Goal: Information Seeking & Learning: Learn about a topic

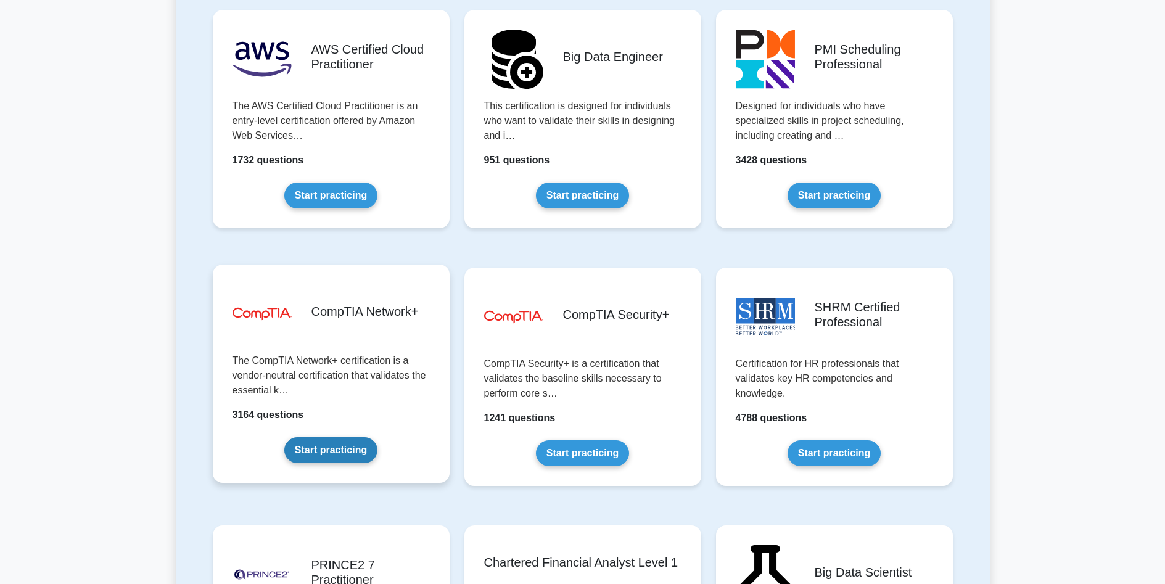
scroll to position [2282, 0]
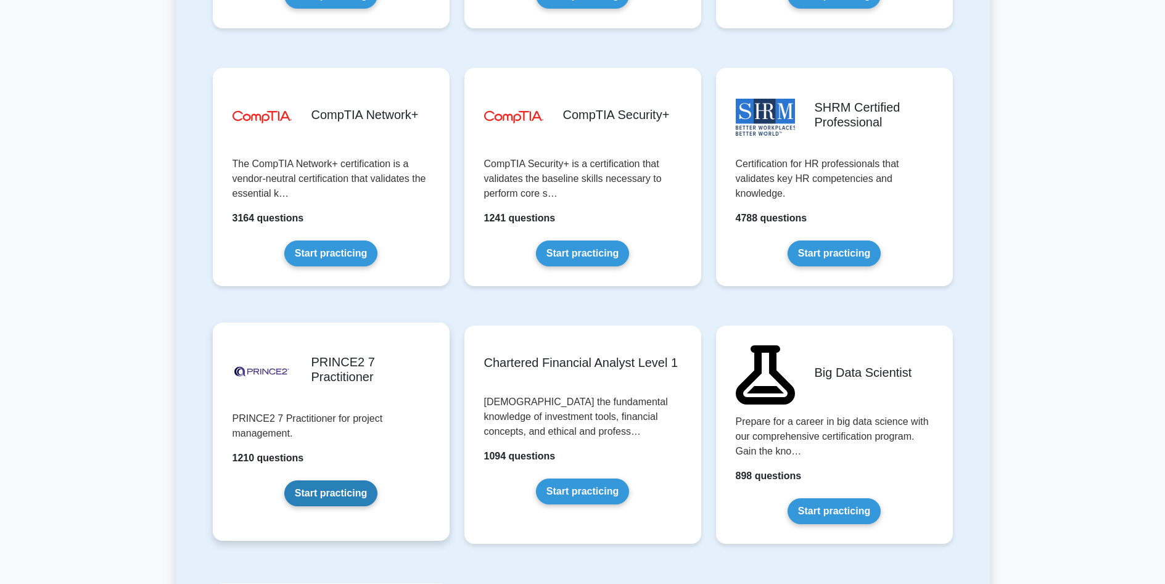
click at [315, 486] on link "Start practicing" at bounding box center [330, 493] width 93 height 26
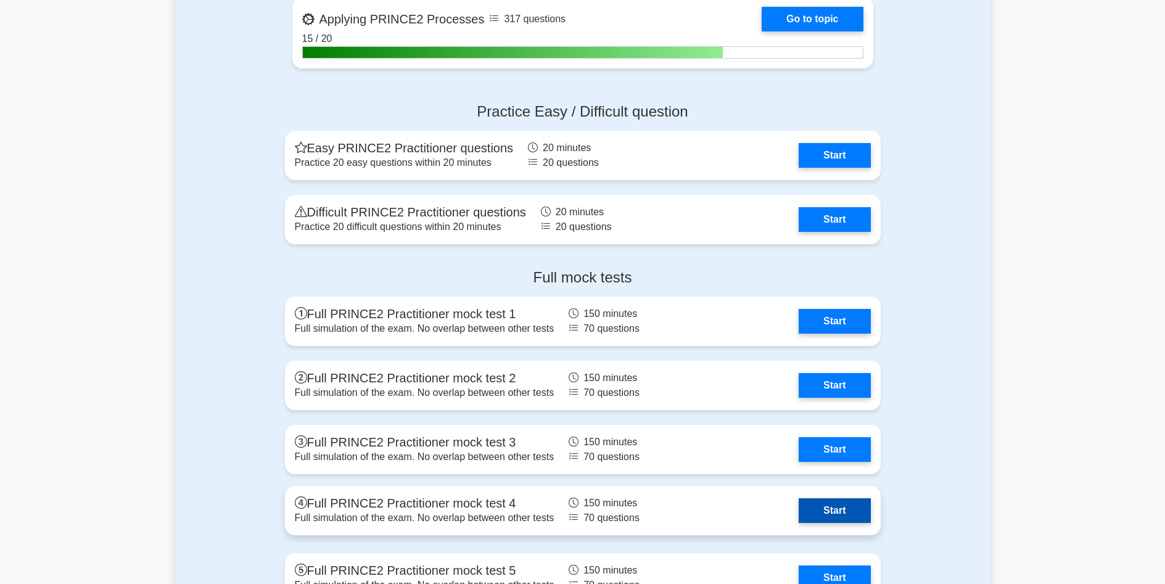
scroll to position [925, 0]
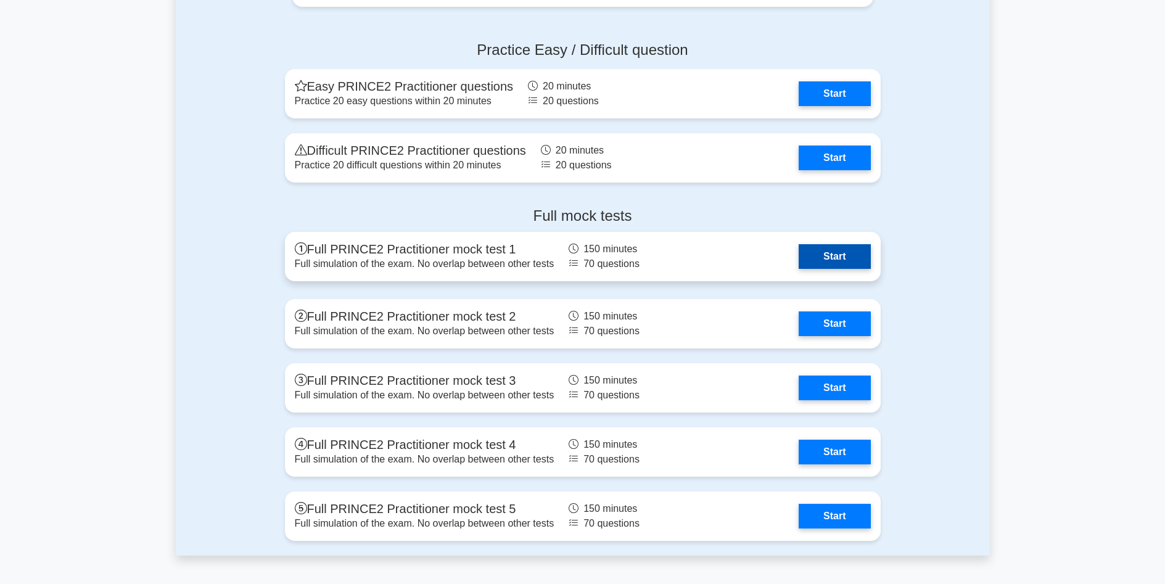
click at [812, 250] on link "Start" at bounding box center [835, 256] width 72 height 25
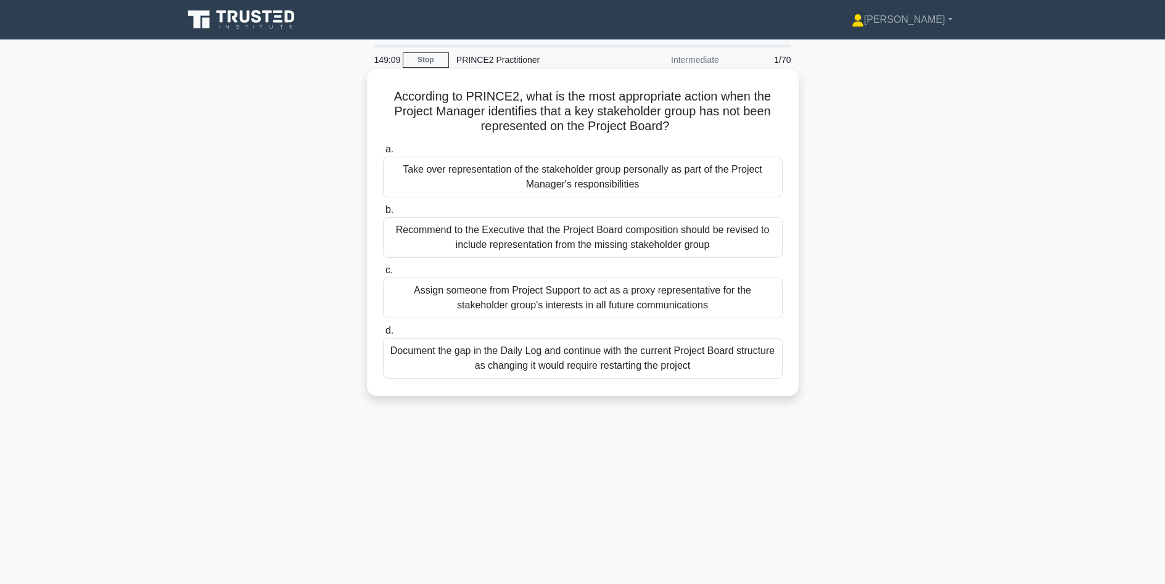
click at [649, 243] on div "Recommend to the Executive that the Project Board composition should be revised…" at bounding box center [583, 237] width 400 height 41
click at [383, 214] on input "b. Recommend to the Executive that the Project Board composition should be revi…" at bounding box center [383, 210] width 0 height 8
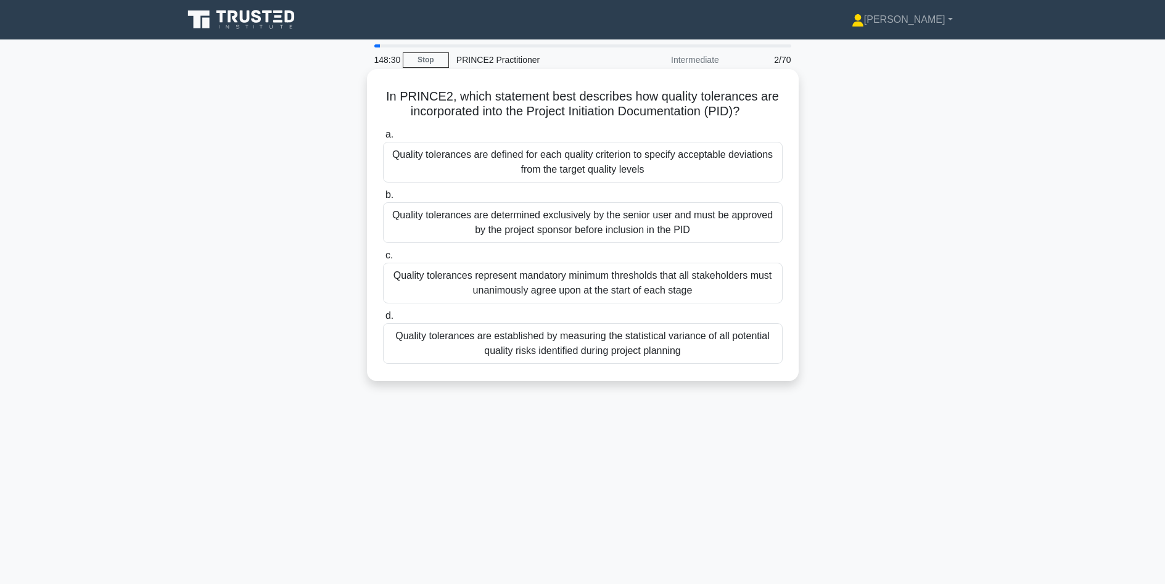
click at [589, 171] on div "Quality tolerances are defined for each quality criterion to specify acceptable…" at bounding box center [583, 162] width 400 height 41
click at [383, 139] on input "a. Quality tolerances are defined for each quality criterion to specify accepta…" at bounding box center [383, 135] width 0 height 8
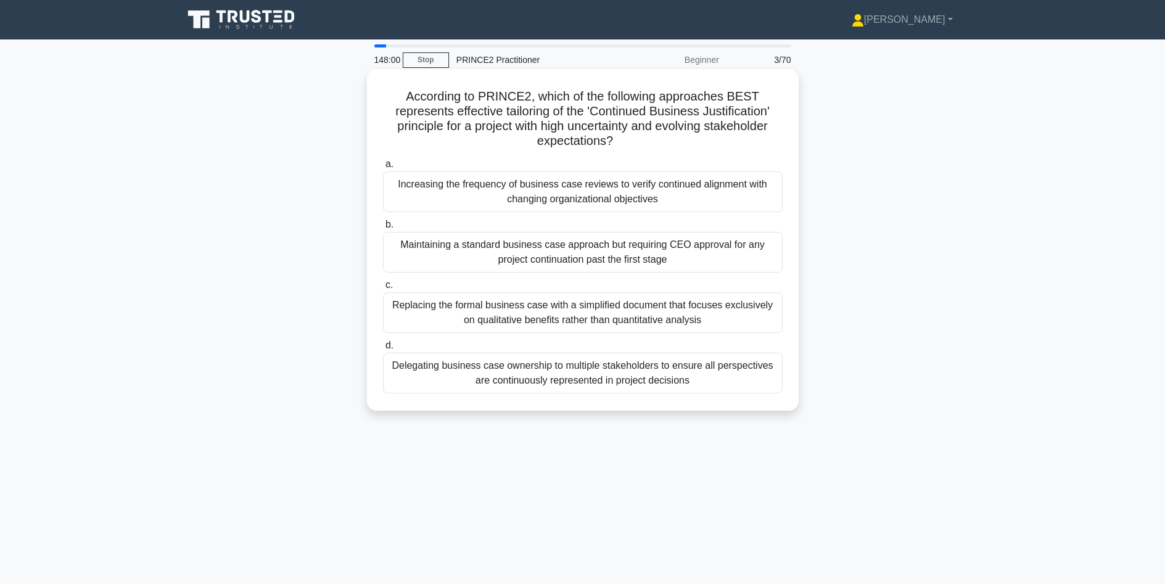
click at [601, 200] on div "Increasing the frequency of business case reviews to verify continued alignment…" at bounding box center [583, 191] width 400 height 41
click at [383, 168] on input "a. Increasing the frequency of business case reviews to verify continued alignm…" at bounding box center [383, 164] width 0 height 8
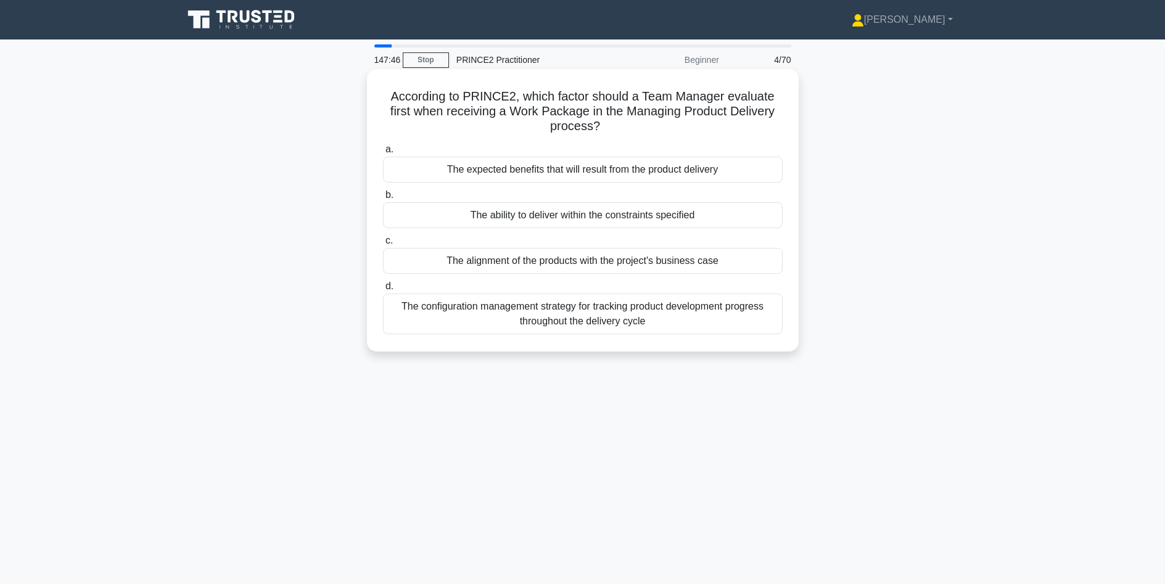
click at [598, 213] on div "The ability to deliver within the constraints specified" at bounding box center [583, 215] width 400 height 26
click at [383, 199] on input "b. The ability to deliver within the constraints specified" at bounding box center [383, 195] width 0 height 8
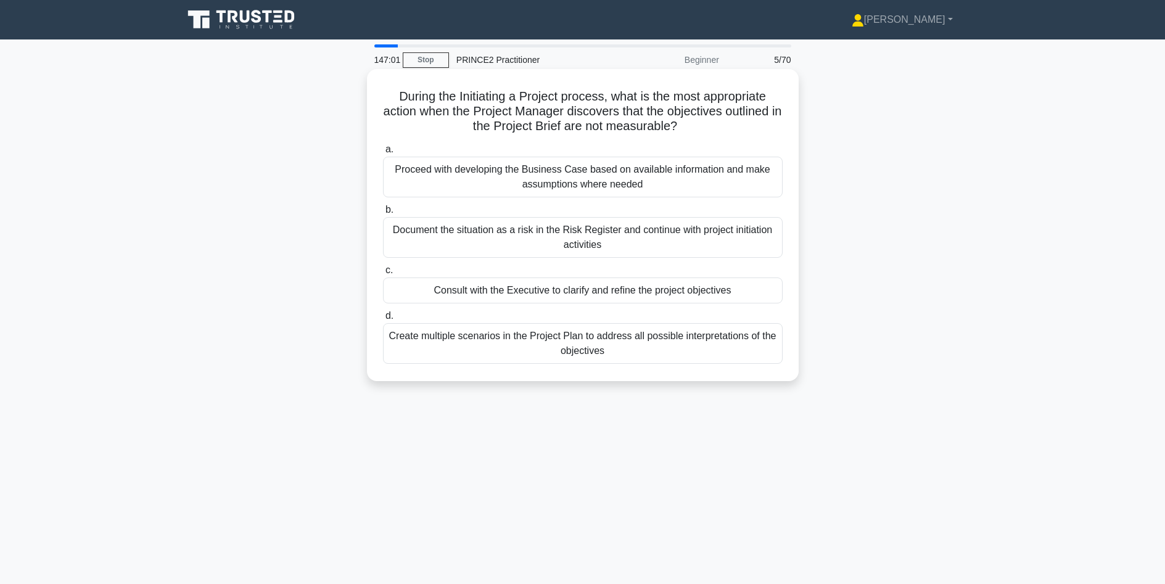
click at [540, 289] on div "Consult with the Executive to clarify and refine the project objectives" at bounding box center [583, 291] width 400 height 26
click at [383, 274] on input "c. Consult with the Executive to clarify and refine the project objectives" at bounding box center [383, 270] width 0 height 8
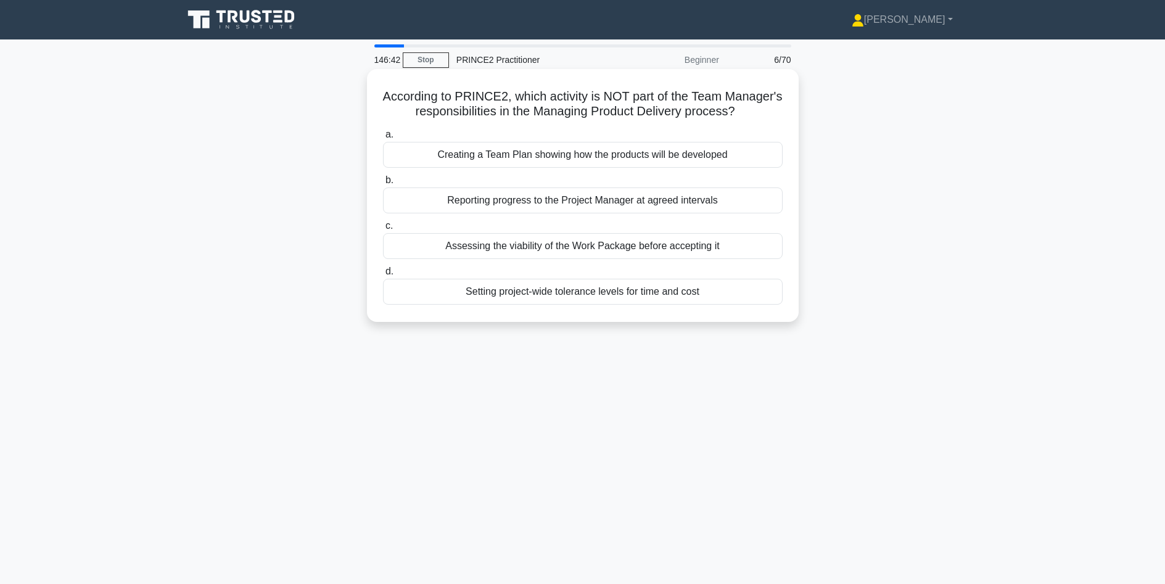
click at [633, 305] on div "Setting project-wide tolerance levels for time and cost" at bounding box center [583, 292] width 400 height 26
click at [383, 276] on input "d. Setting project-wide tolerance levels for time and cost" at bounding box center [383, 272] width 0 height 8
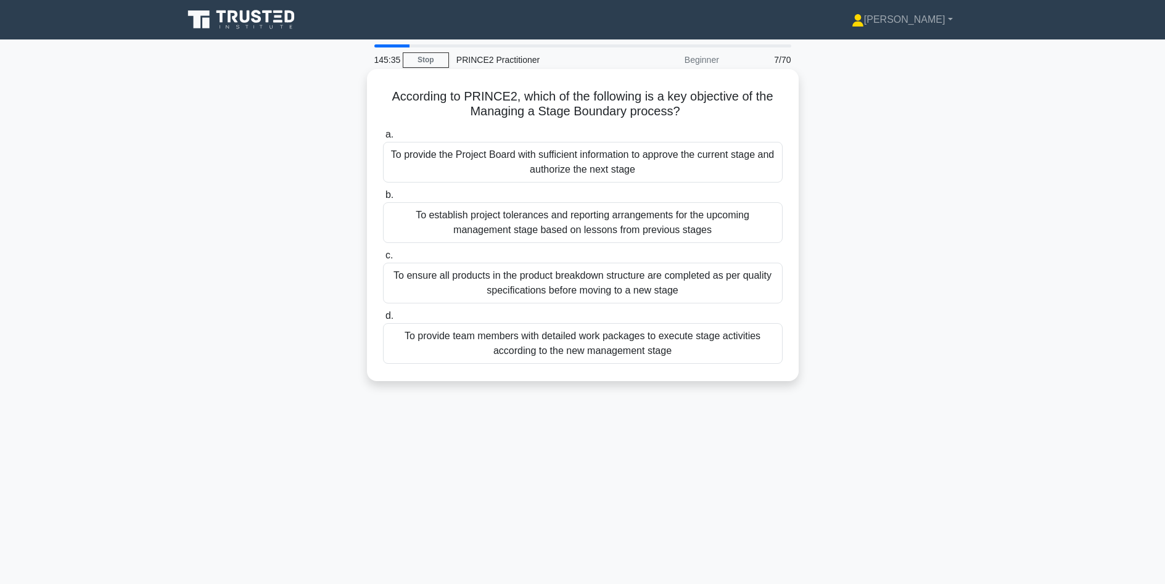
click at [517, 162] on div "To provide the Project Board with sufficient information to approve the current…" at bounding box center [583, 162] width 400 height 41
click at [383, 139] on input "a. To provide the Project Board with sufficient information to approve the curr…" at bounding box center [383, 135] width 0 height 8
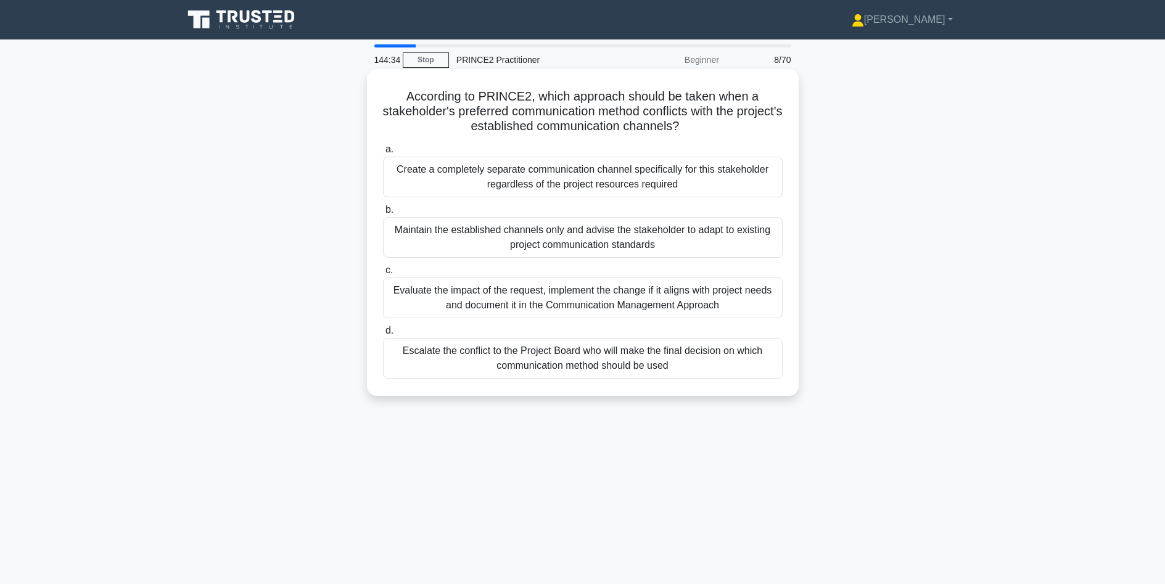
click at [464, 297] on div "Evaluate the impact of the request, implement the change if it aligns with proj…" at bounding box center [583, 298] width 400 height 41
click at [383, 274] on input "c. Evaluate the impact of the request, implement the change if it aligns with p…" at bounding box center [383, 270] width 0 height 8
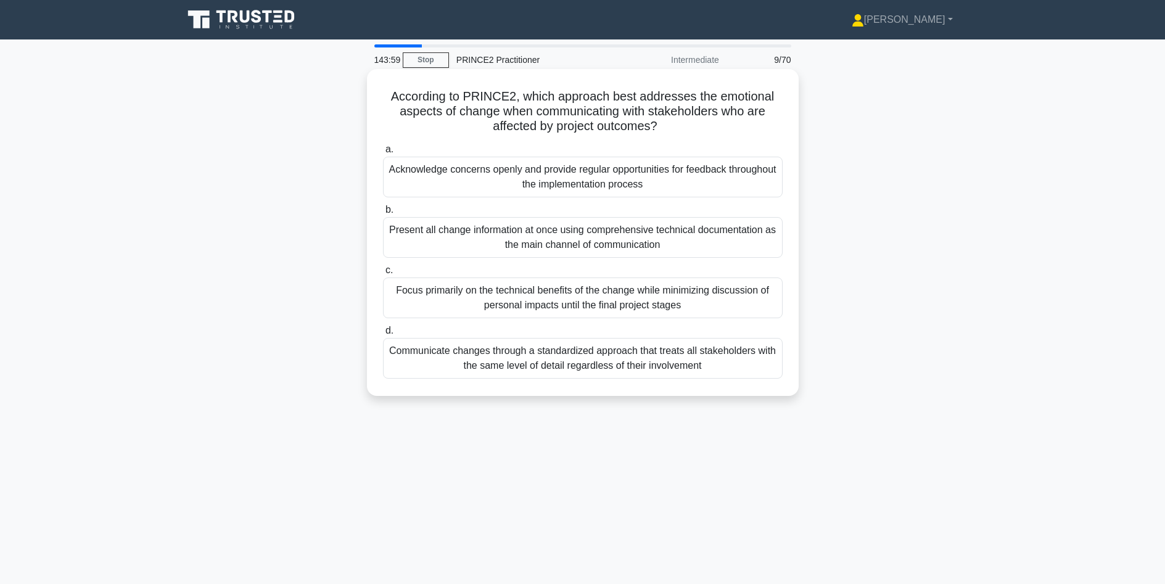
click at [634, 184] on div "Acknowledge concerns openly and provide regular opportunities for feedback thro…" at bounding box center [583, 177] width 400 height 41
click at [383, 154] on input "a. Acknowledge concerns openly and provide regular opportunities for feedback t…" at bounding box center [383, 150] width 0 height 8
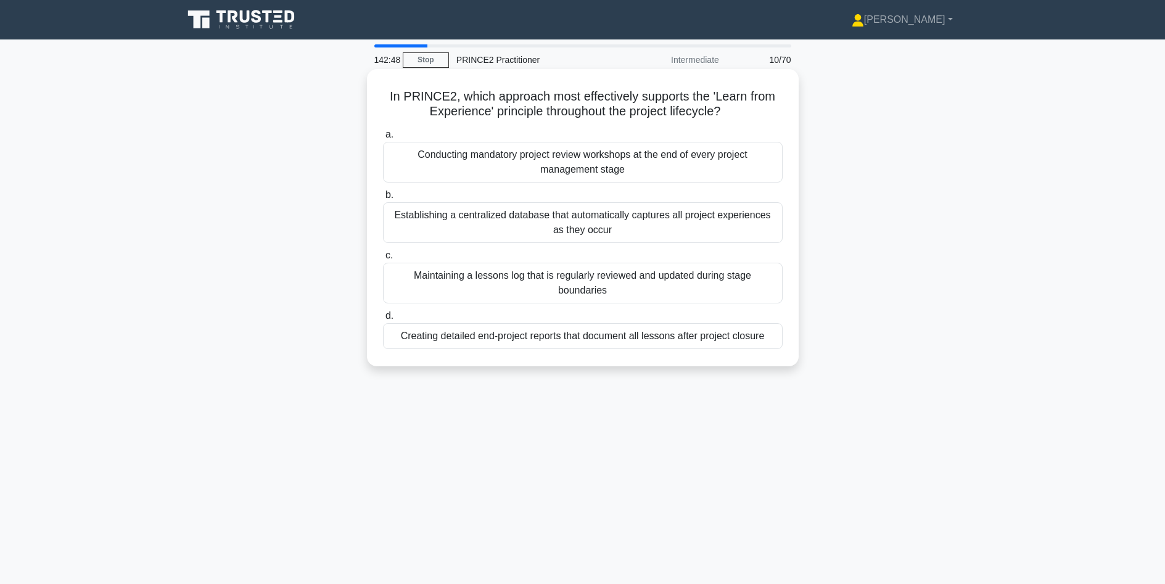
click at [615, 223] on div "Establishing a centralized database that automatically captures all project exp…" at bounding box center [583, 222] width 400 height 41
click at [383, 199] on input "b. Establishing a centralized database that automatically captures all project …" at bounding box center [383, 195] width 0 height 8
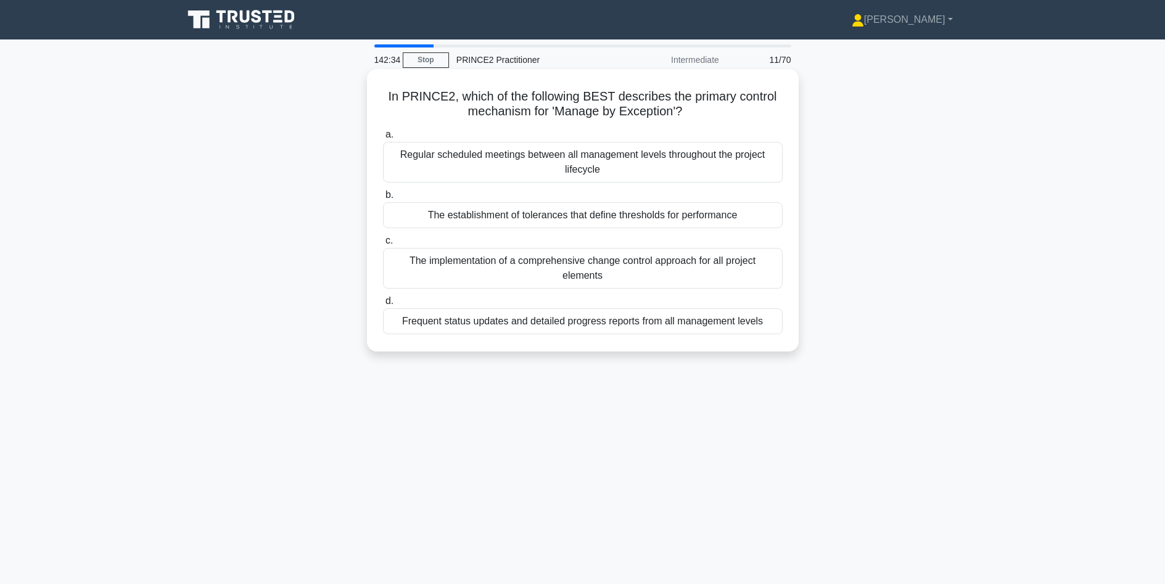
click at [639, 215] on div "The establishment of tolerances that define thresholds for performance" at bounding box center [583, 215] width 400 height 26
click at [383, 199] on input "b. The establishment of tolerances that define thresholds for performance" at bounding box center [383, 195] width 0 height 8
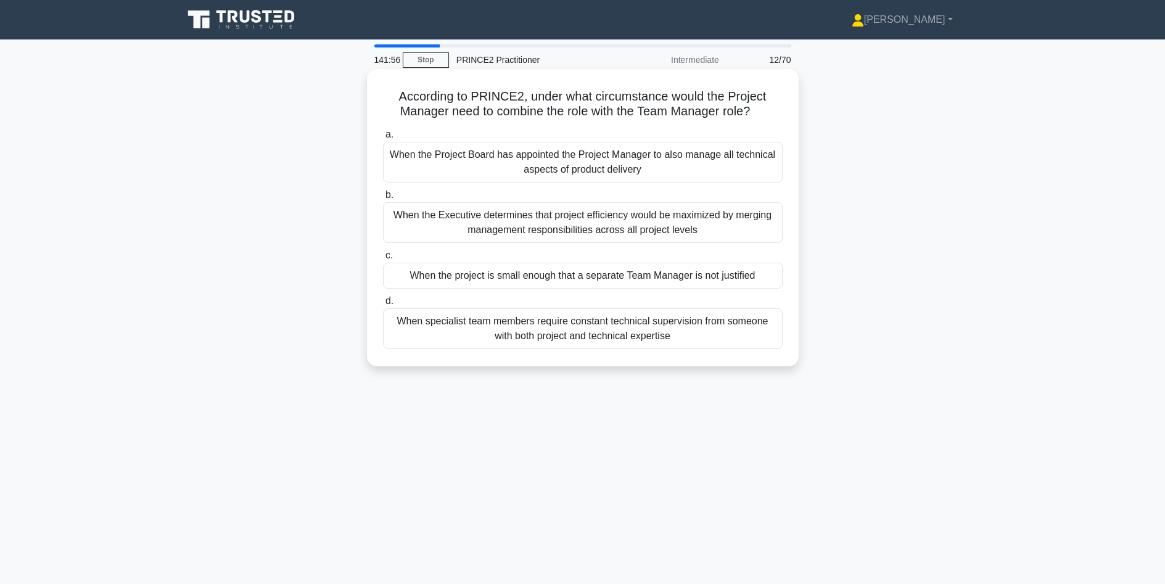
click at [545, 282] on div "When the project is small enough that a separate Team Manager is not justified" at bounding box center [583, 276] width 400 height 26
click at [383, 260] on input "c. When the project is small enough that a separate Team Manager is not justifi…" at bounding box center [383, 256] width 0 height 8
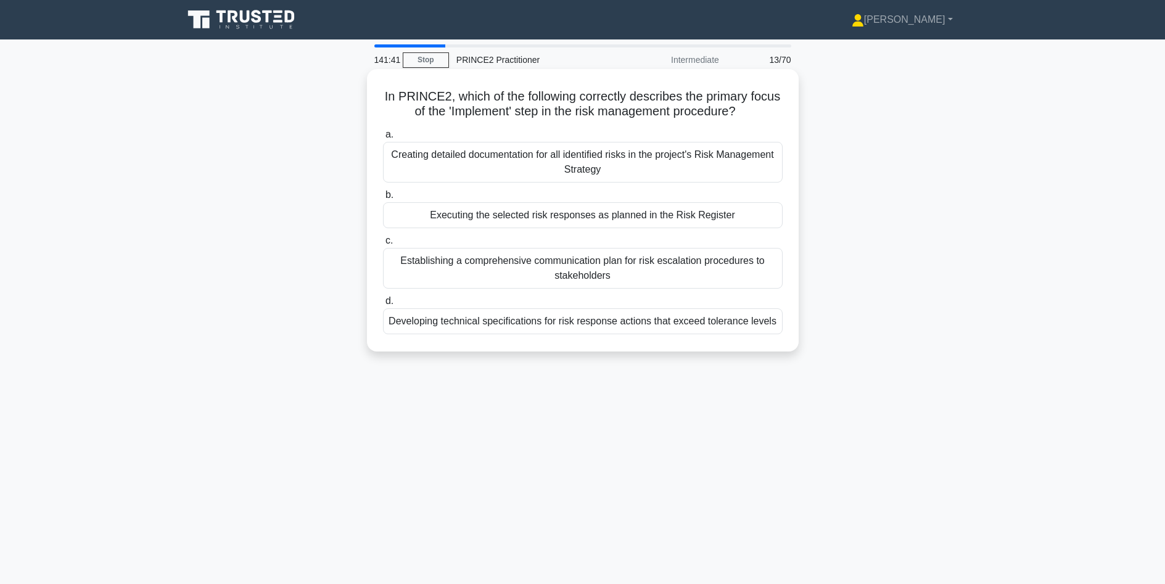
click at [501, 220] on div "Executing the selected risk responses as planned in the Risk Register" at bounding box center [583, 215] width 400 height 26
click at [383, 199] on input "b. Executing the selected risk responses as planned in the Risk Register" at bounding box center [383, 195] width 0 height 8
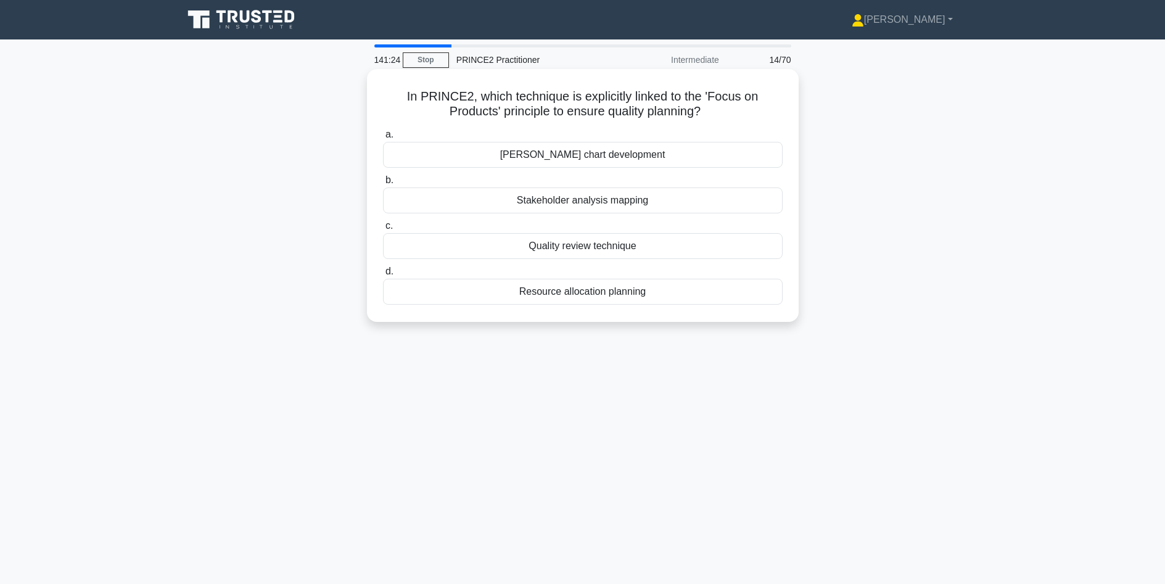
click at [586, 252] on div "Quality review technique" at bounding box center [583, 246] width 400 height 26
click at [383, 230] on input "c. Quality review technique" at bounding box center [383, 226] width 0 height 8
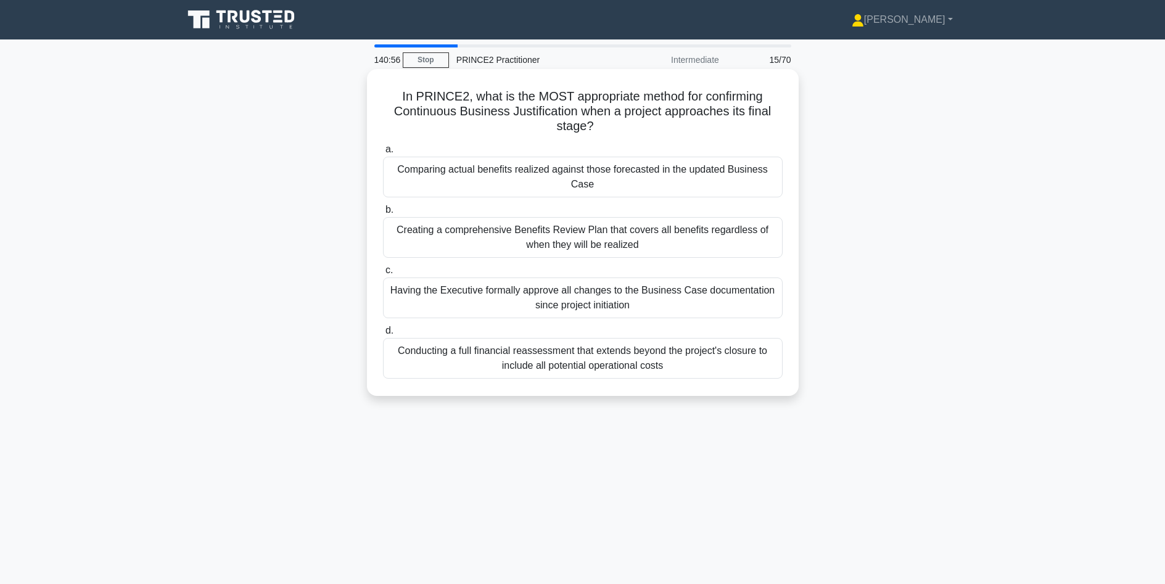
click at [592, 184] on div "Comparing actual benefits realized against those forecasted in the updated Busi…" at bounding box center [583, 177] width 400 height 41
click at [383, 154] on input "a. Comparing actual benefits realized against those forecasted in the updated B…" at bounding box center [383, 150] width 0 height 8
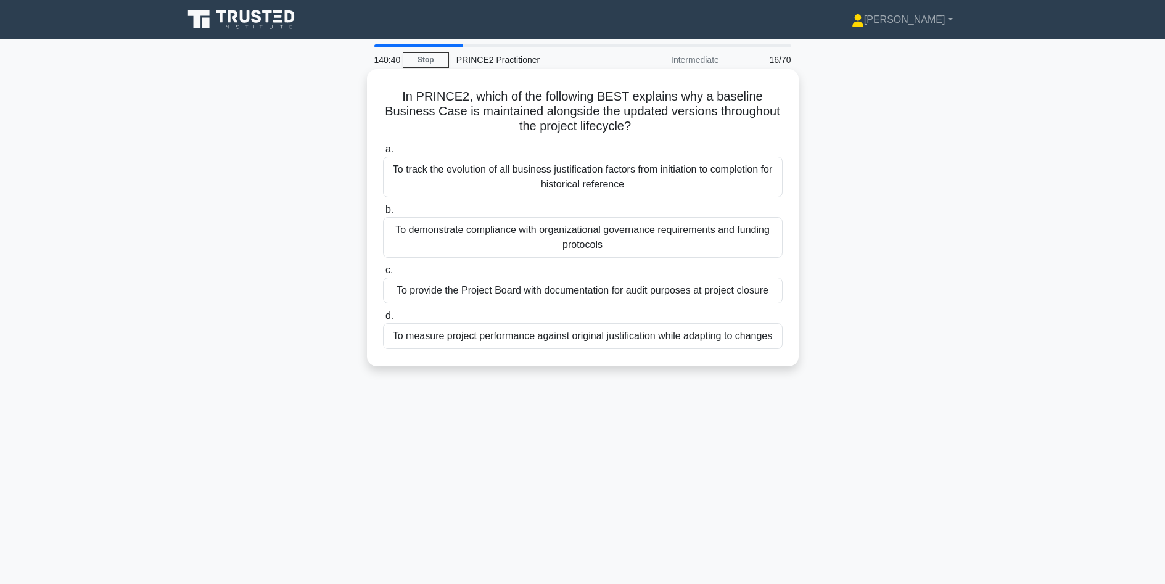
click at [598, 175] on div "To track the evolution of all business justification factors from initiation to…" at bounding box center [583, 177] width 400 height 41
click at [383, 154] on input "a. To track the evolution of all business justification factors from initiation…" at bounding box center [383, 150] width 0 height 8
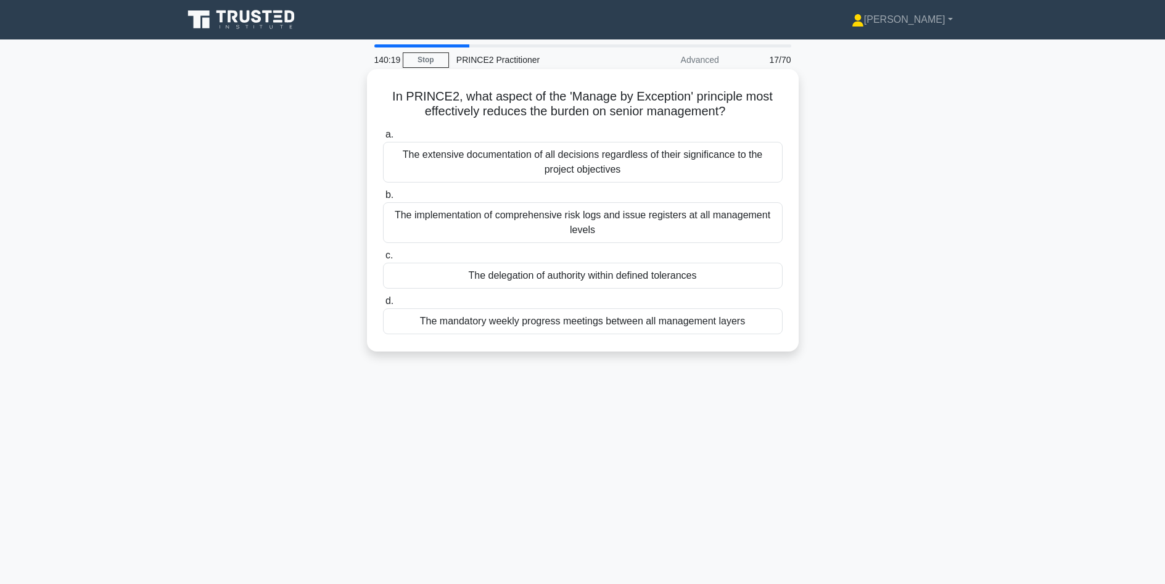
click at [500, 279] on div "The delegation of authority within defined tolerances" at bounding box center [583, 276] width 400 height 26
click at [383, 260] on input "c. The delegation of authority within defined tolerances" at bounding box center [383, 256] width 0 height 8
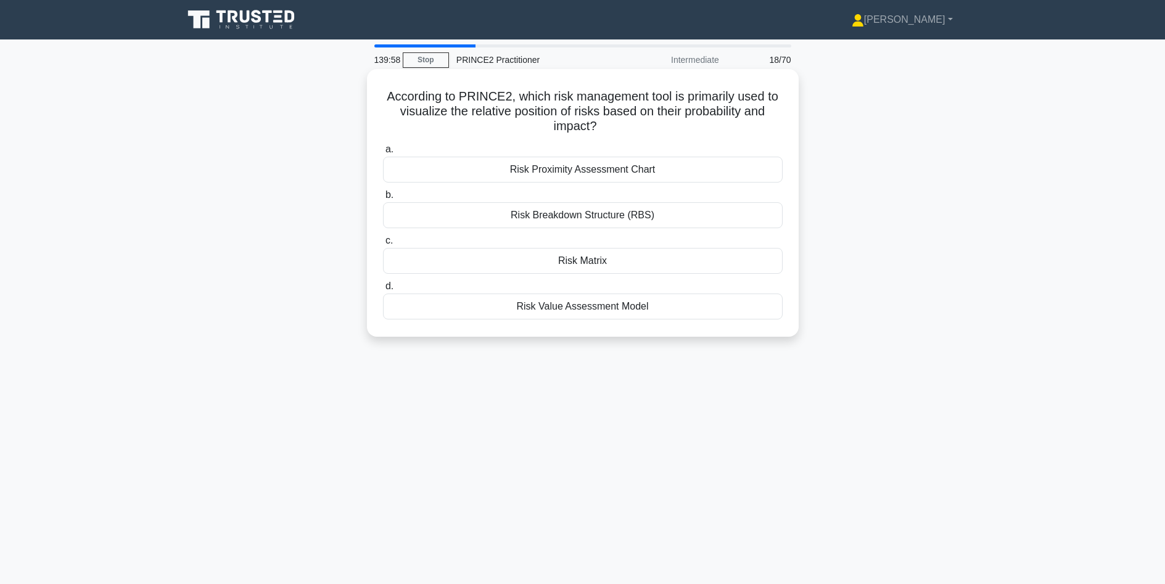
click at [583, 262] on div "Risk Matrix" at bounding box center [583, 261] width 400 height 26
click at [383, 245] on input "c. Risk Matrix" at bounding box center [383, 241] width 0 height 8
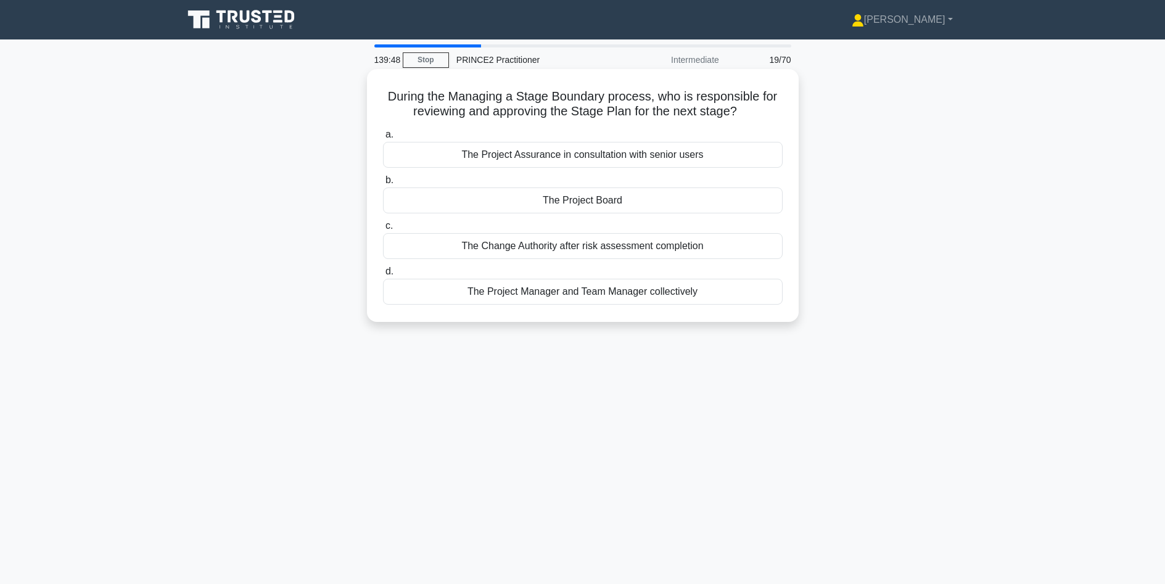
click at [585, 204] on div "The Project Board" at bounding box center [583, 200] width 400 height 26
click at [383, 184] on input "b. The Project Board" at bounding box center [383, 180] width 0 height 8
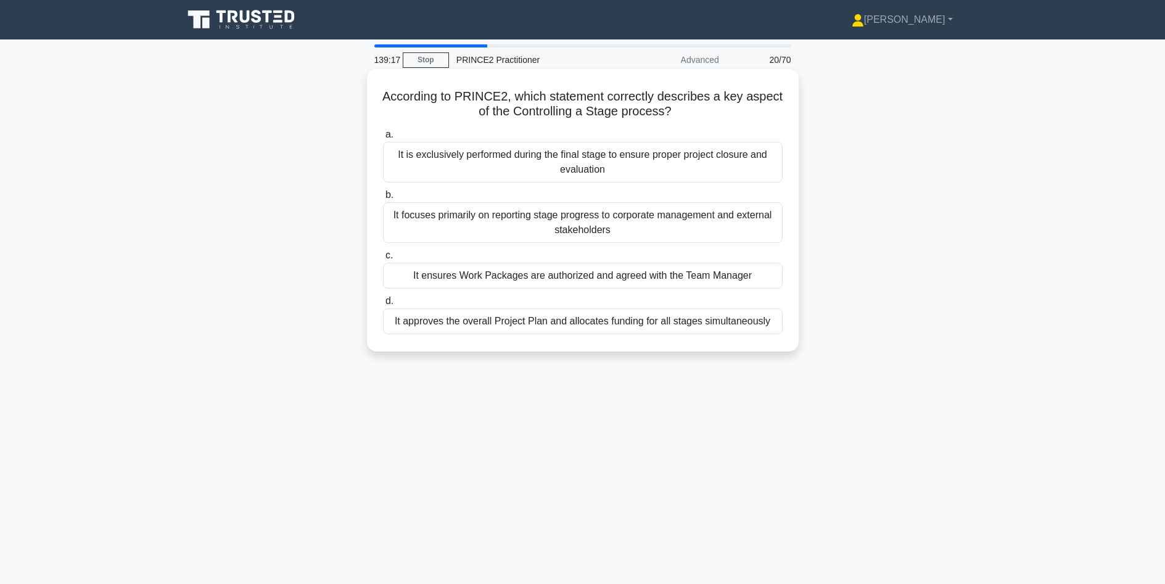
click at [686, 278] on div "It ensures Work Packages are authorized and agreed with the Team Manager" at bounding box center [583, 276] width 400 height 26
click at [383, 260] on input "c. It ensures Work Packages are authorized and agreed with the Team Manager" at bounding box center [383, 256] width 0 height 8
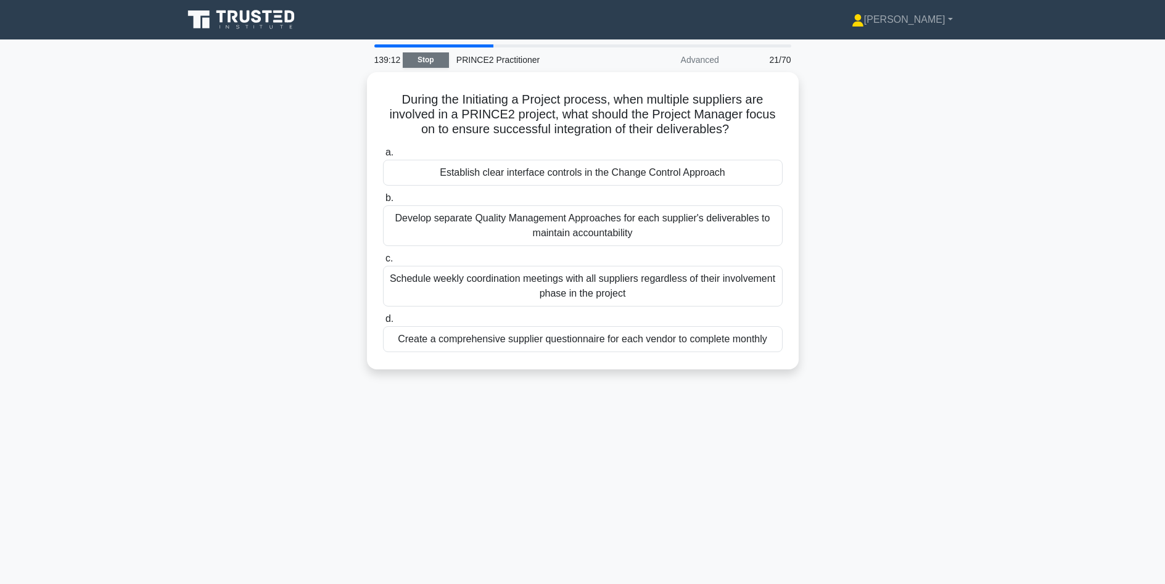
click at [439, 67] on link "Stop" at bounding box center [426, 59] width 46 height 15
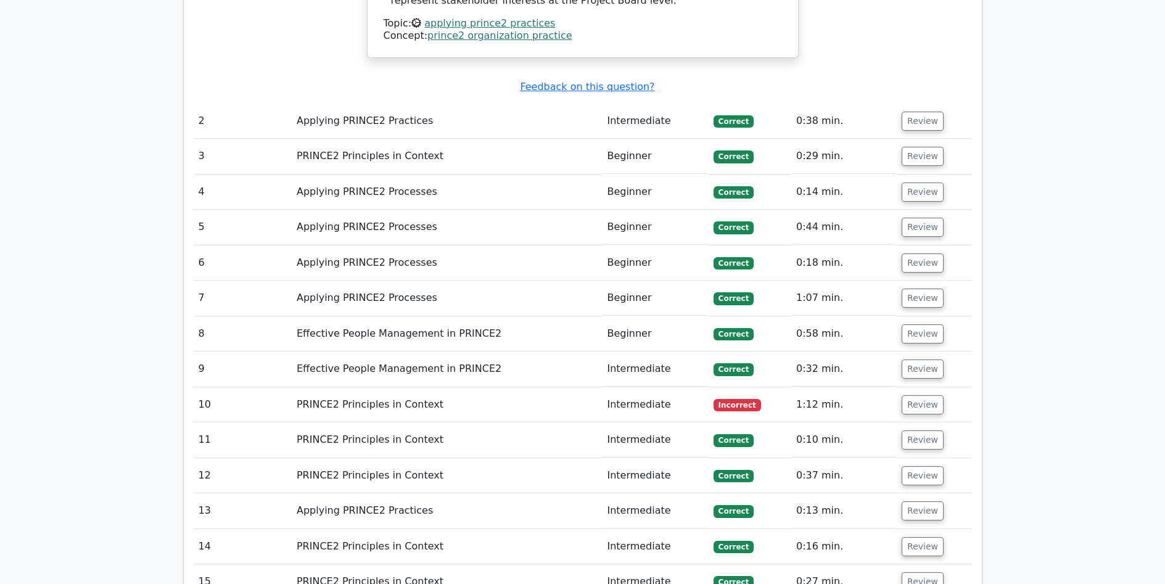
scroll to position [1357, 0]
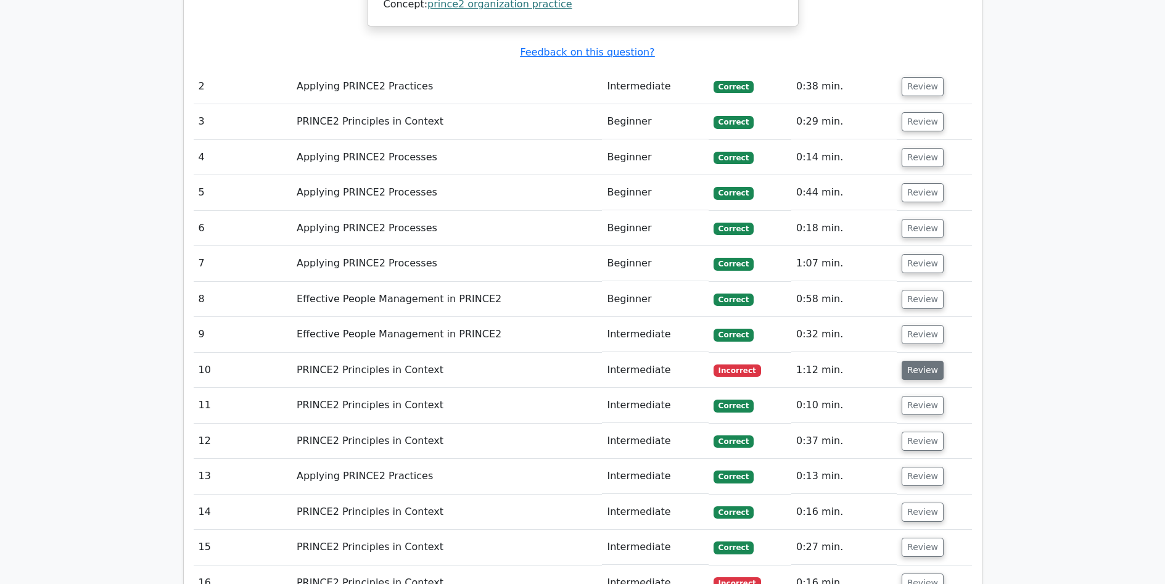
click at [927, 361] on button "Review" at bounding box center [923, 370] width 42 height 19
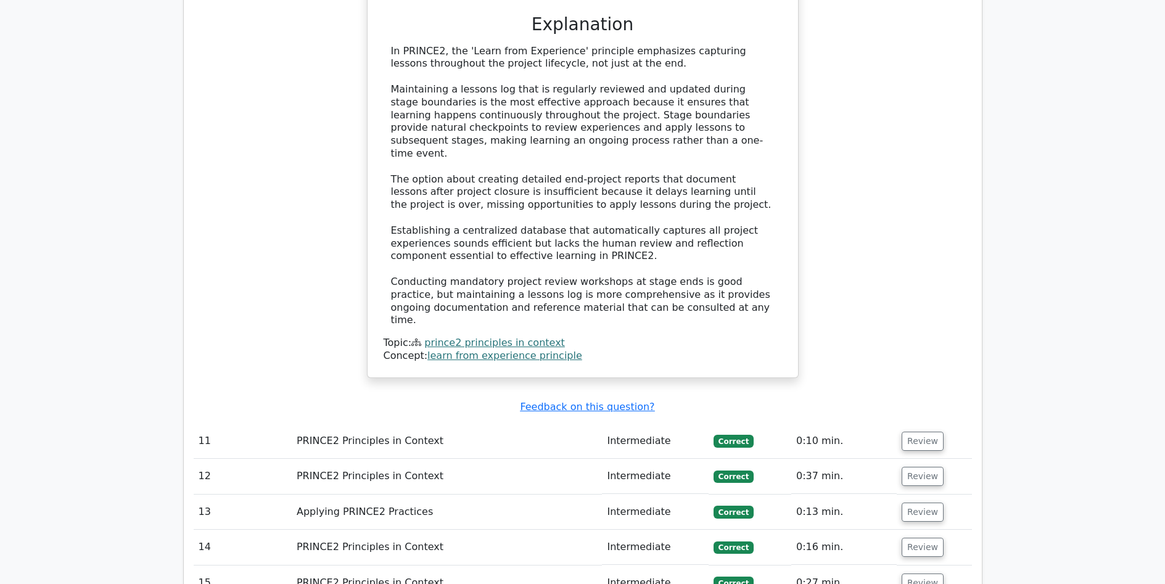
scroll to position [2097, 0]
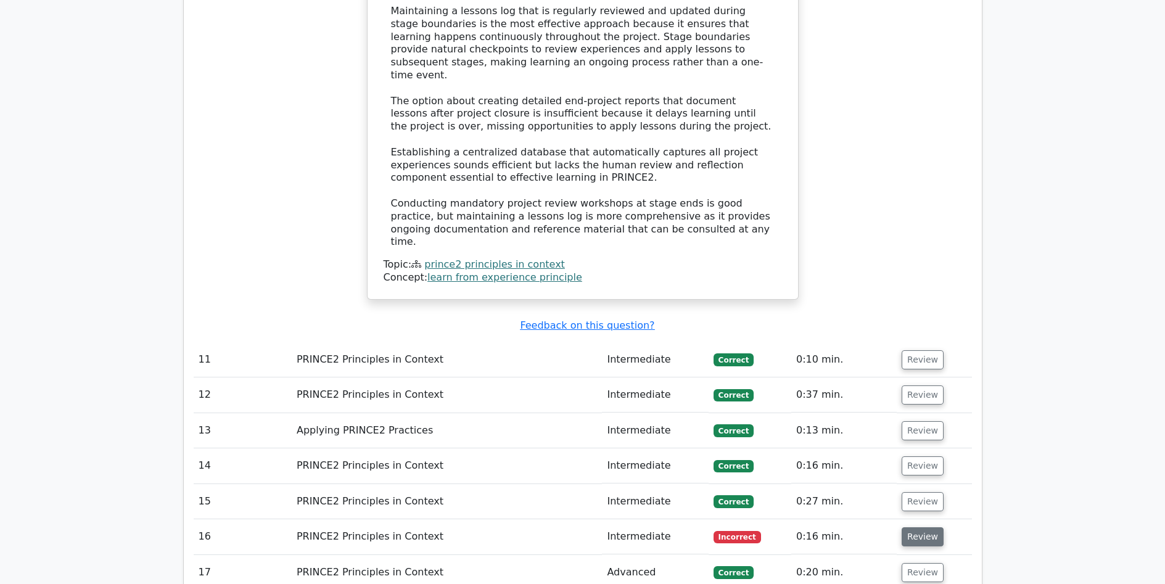
click at [916, 527] on button "Review" at bounding box center [923, 536] width 42 height 19
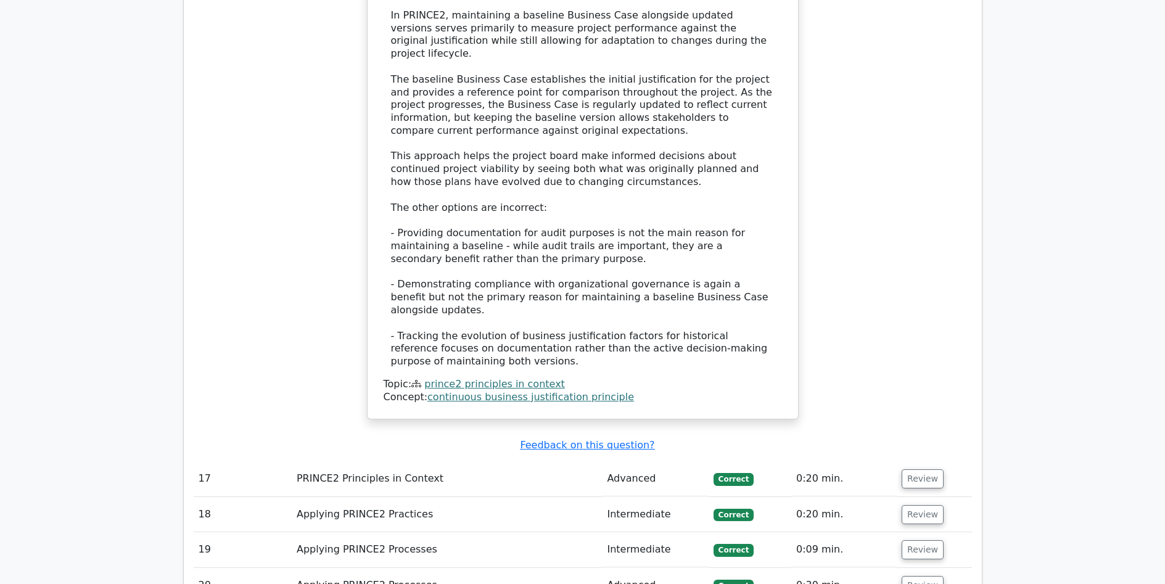
scroll to position [3145, 0]
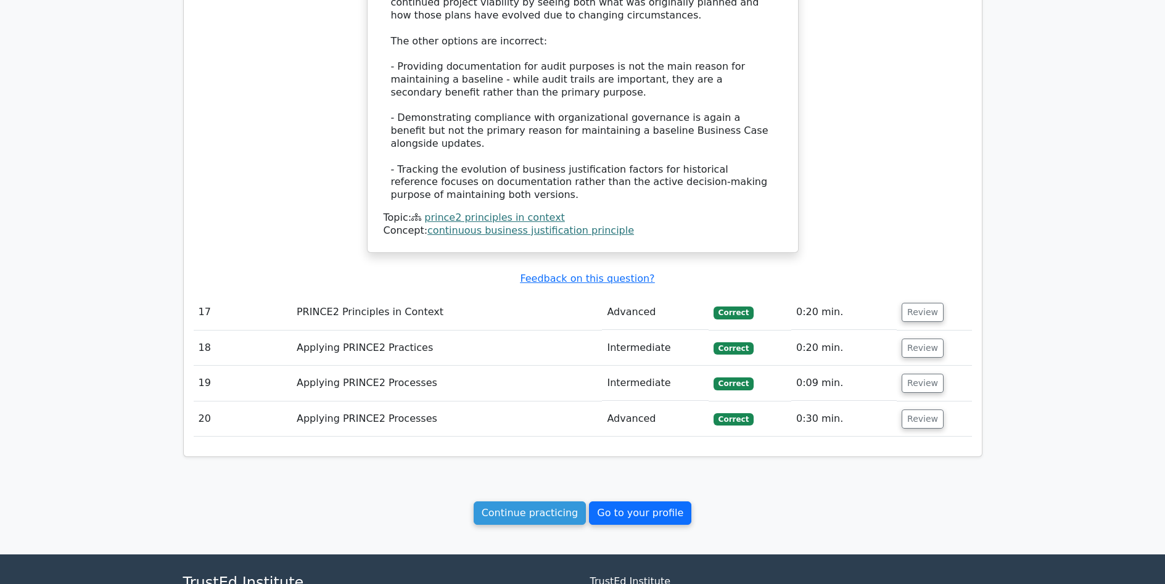
click at [617, 501] on link "Go to your profile" at bounding box center [640, 512] width 102 height 23
